Goal: Information Seeking & Learning: Check status

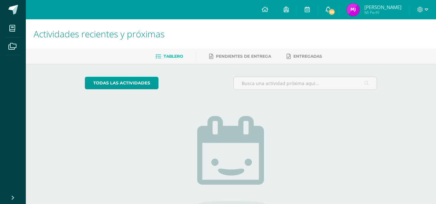
click at [330, 13] on span at bounding box center [327, 9] width 5 height 7
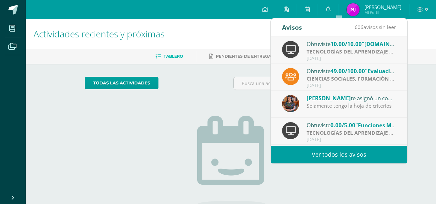
click at [319, 56] on div "[DATE]" at bounding box center [351, 58] width 90 height 5
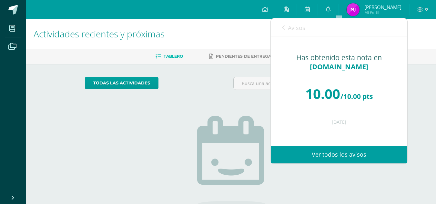
click at [307, 93] on span "10.00" at bounding box center [322, 93] width 35 height 18
click at [330, 66] on span "SUMAR.SI" at bounding box center [339, 66] width 58 height 9
click at [331, 68] on span "SUMAR.SI" at bounding box center [339, 66] width 58 height 9
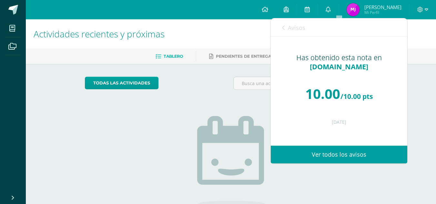
click at [339, 156] on link "Ver todos los avisos" at bounding box center [338, 155] width 136 height 18
click at [342, 19] on div "Avisos 605 avisos sin leer Avisos" at bounding box center [338, 27] width 136 height 18
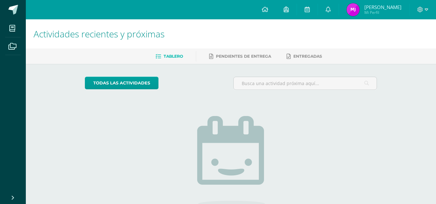
click at [242, 76] on div "todas las Actividades No tienes actividades Échale un vistazo a los demás perío…" at bounding box center [231, 163] width 318 height 199
click at [310, 7] on icon at bounding box center [306, 9] width 5 height 6
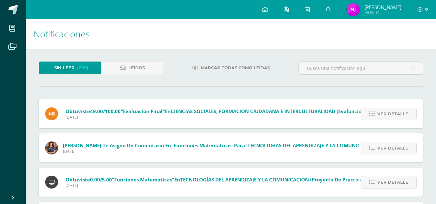
click at [283, 23] on h1 "Notificaciones" at bounding box center [231, 33] width 394 height 29
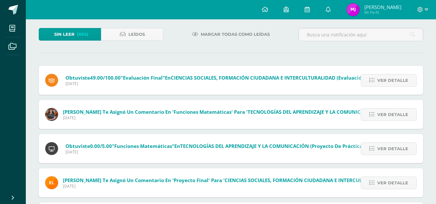
scroll to position [35, 0]
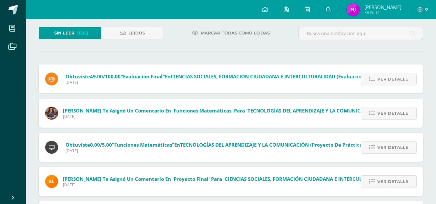
click at [113, 114] on span "Miércoles 15 de Octubre de 2025" at bounding box center [220, 116] width 314 height 5
click at [372, 115] on icon at bounding box center [371, 113] width 5 height 5
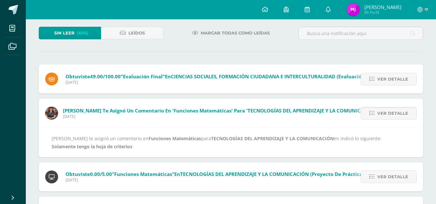
click at [280, 150] on div "Alexandra Bulux te asignó un comentario en Funciones Matemáticas para TECNOLOGÍ…" at bounding box center [231, 142] width 358 height 16
click at [213, 144] on div "Alexandra Bulux te asignó un comentario en Funciones Matemáticas para TECNOLOGÍ…" at bounding box center [231, 142] width 358 height 16
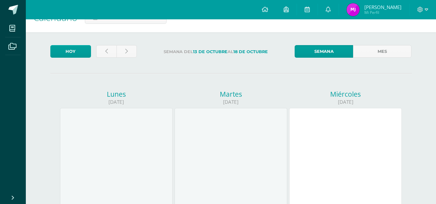
scroll to position [17, 0]
click at [358, 50] on link "Mes" at bounding box center [382, 51] width 58 height 13
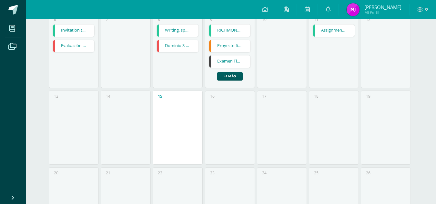
scroll to position [180, 0]
click at [240, 62] on link "Examen Final" at bounding box center [230, 61] width 42 height 12
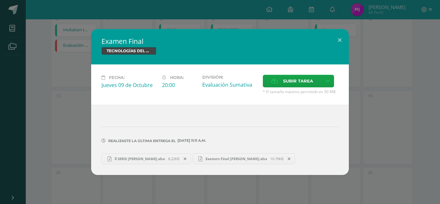
click at [147, 158] on span "ll SERIE Marta Julajuj.xlsx" at bounding box center [140, 158] width 57 height 5
click at [217, 161] on span "Examen Final Marta Julajuj.xlsx" at bounding box center [236, 158] width 68 height 5
click at [152, 162] on link "ll SERIE Marta Julajuj.xlsx 8.22KB" at bounding box center [147, 158] width 90 height 11
click at [339, 40] on button at bounding box center [340, 40] width 18 height 22
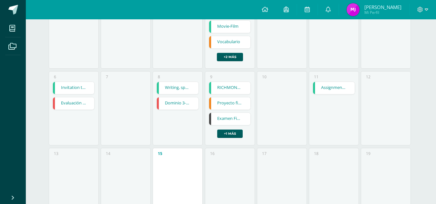
scroll to position [0, 0]
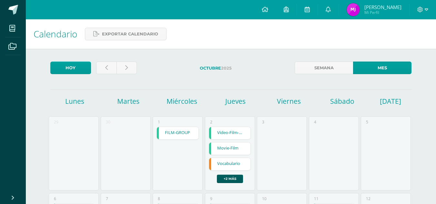
click at [359, 14] on img at bounding box center [352, 9] width 13 height 13
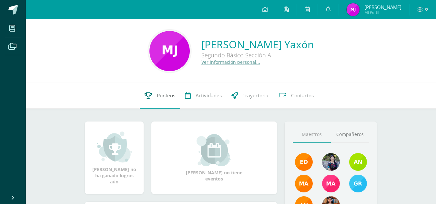
click at [161, 95] on span "Punteos" at bounding box center [166, 95] width 18 height 7
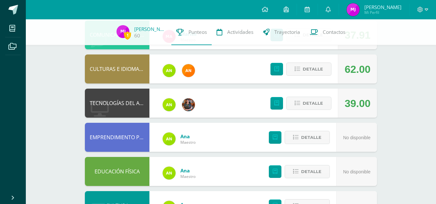
scroll to position [116, 0]
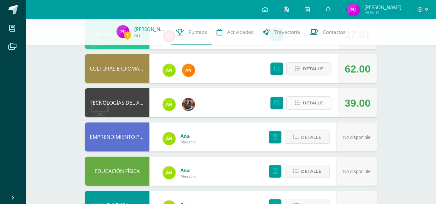
click at [305, 107] on span "Detalle" at bounding box center [312, 103] width 20 height 12
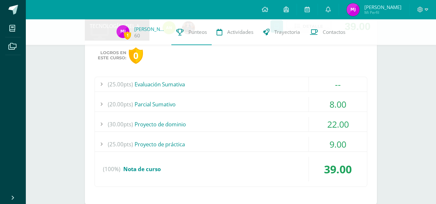
scroll to position [193, 0]
click at [117, 86] on span "(25.00pts)" at bounding box center [120, 84] width 25 height 15
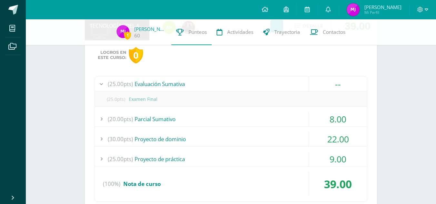
click at [117, 86] on span "(25.00pts)" at bounding box center [120, 84] width 25 height 15
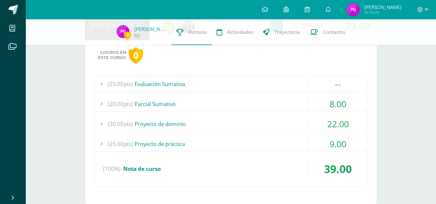
click at [105, 104] on div at bounding box center [101, 104] width 13 height 15
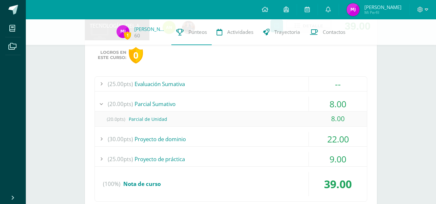
click at [105, 104] on div at bounding box center [101, 104] width 13 height 15
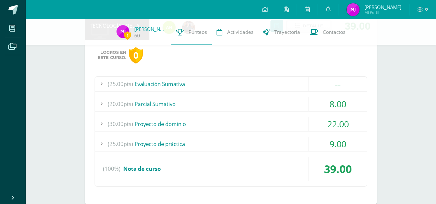
click at [104, 123] on div at bounding box center [101, 124] width 13 height 15
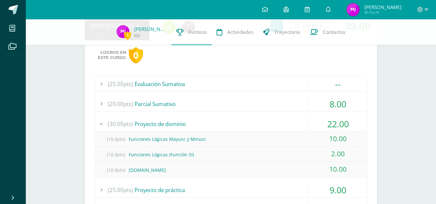
click at [104, 123] on div at bounding box center [101, 124] width 13 height 15
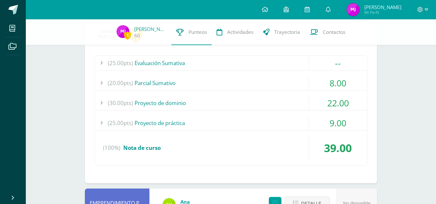
scroll to position [216, 0]
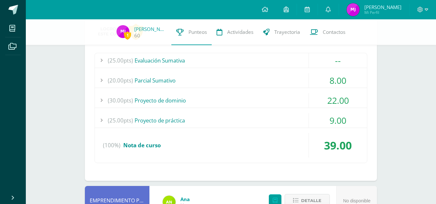
click at [104, 123] on div at bounding box center [101, 120] width 13 height 15
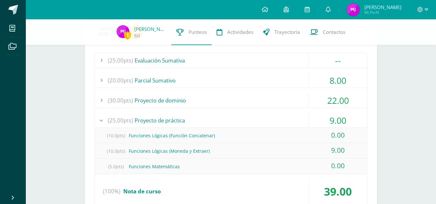
click at [104, 123] on div at bounding box center [101, 120] width 13 height 15
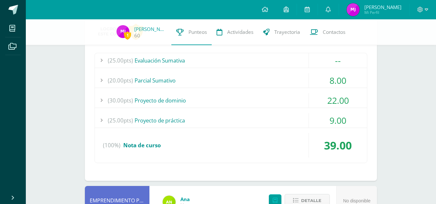
click at [99, 147] on div "(100%) Nota de curso" at bounding box center [231, 145] width 272 height 25
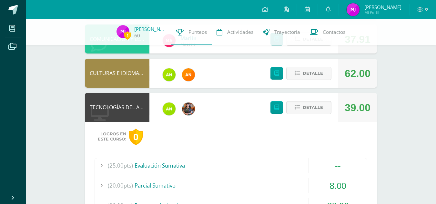
scroll to position [111, 0]
click at [184, 134] on div "Logros en este curso: 0" at bounding box center [230, 137] width 272 height 16
click at [284, 156] on div "Logros en este curso: 0 (25.00pts) Evaluación Sumativa -- (25.0pts) Examen Final" at bounding box center [231, 204] width 292 height 164
